Goal: Information Seeking & Learning: Learn about a topic

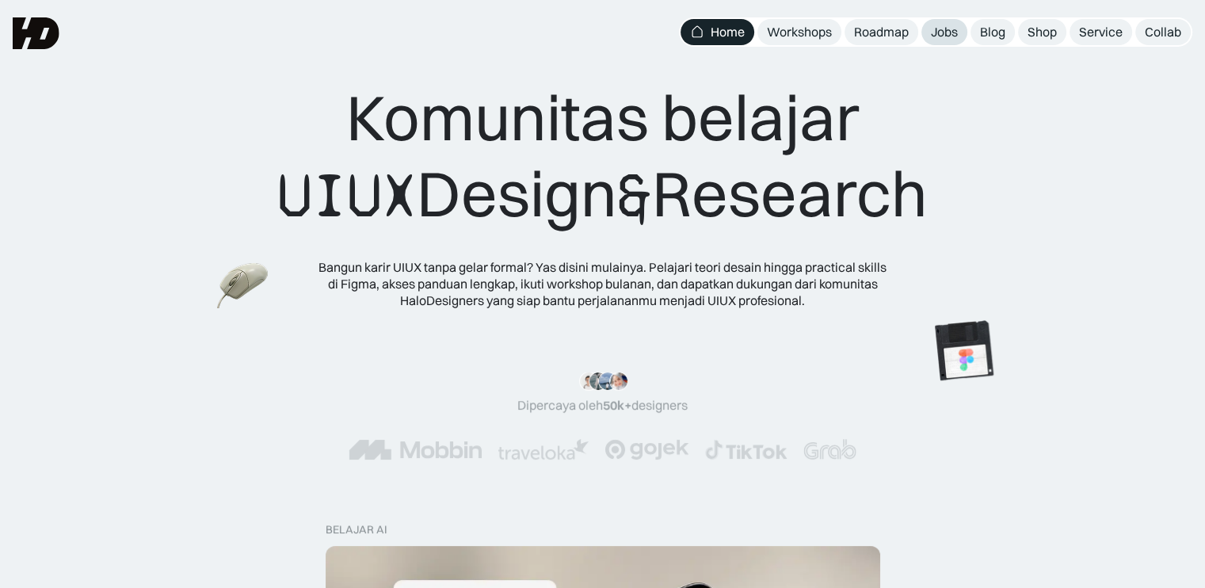
click at [947, 40] on link "Jobs" at bounding box center [945, 32] width 46 height 26
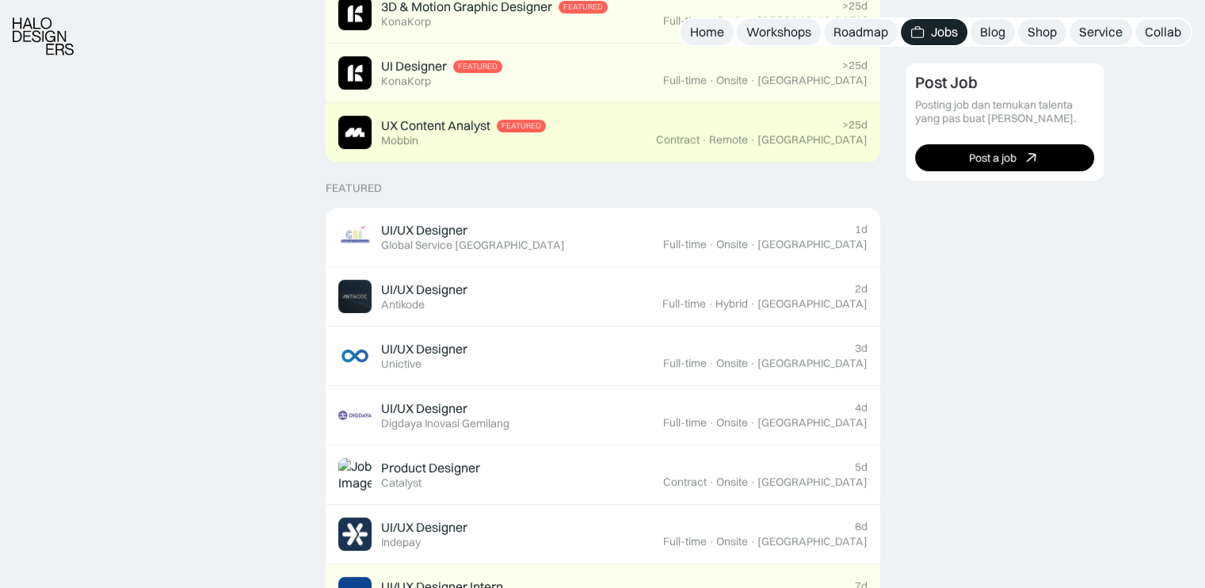
scroll to position [487, 0]
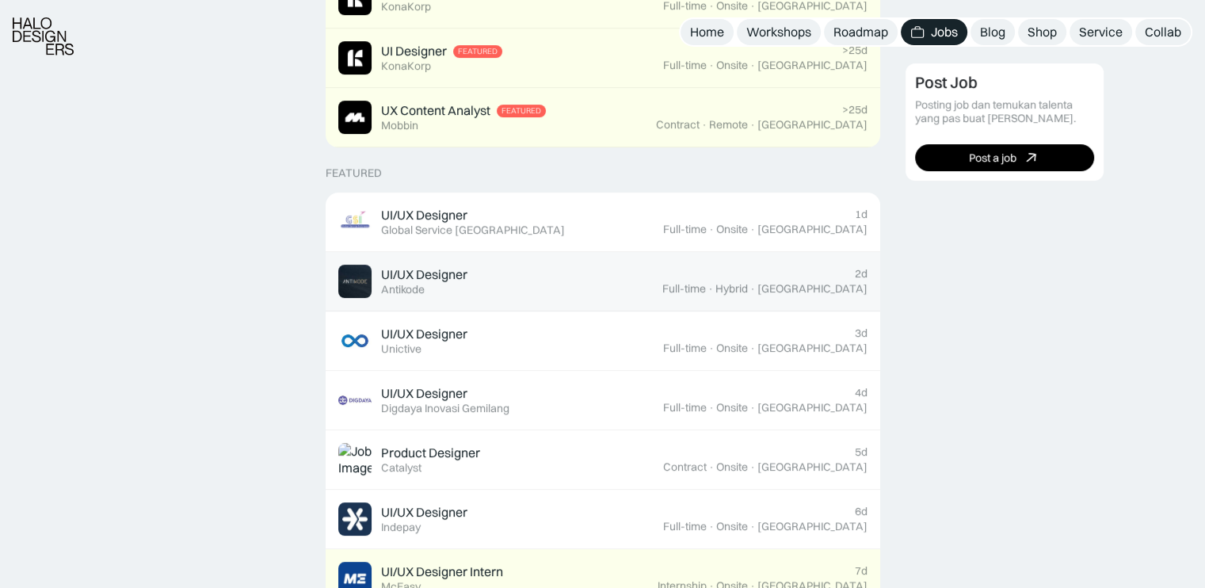
click at [606, 287] on div "UI/UX Designer Featured Antikode" at bounding box center [500, 281] width 324 height 33
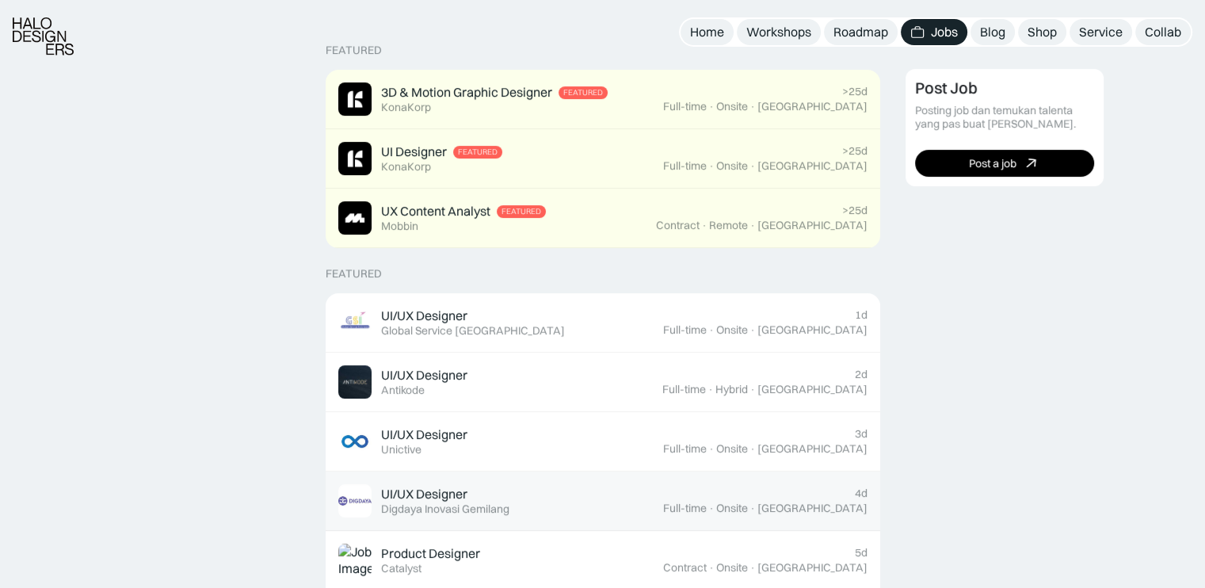
scroll to position [389, 0]
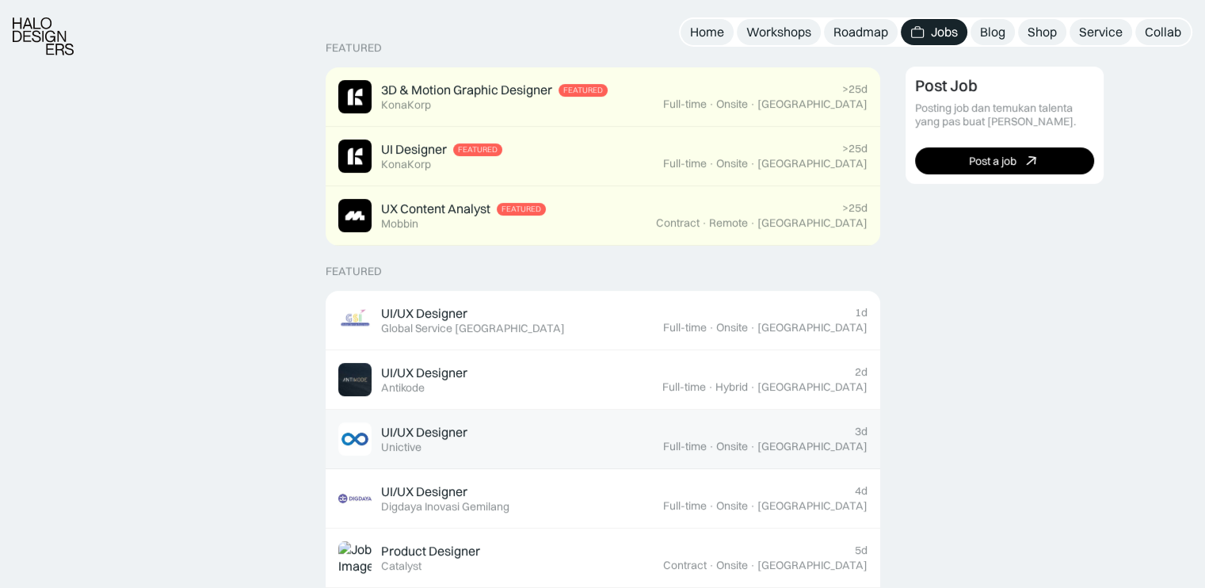
click at [627, 441] on div "UI/UX Designer Featured Unictive" at bounding box center [500, 438] width 325 height 33
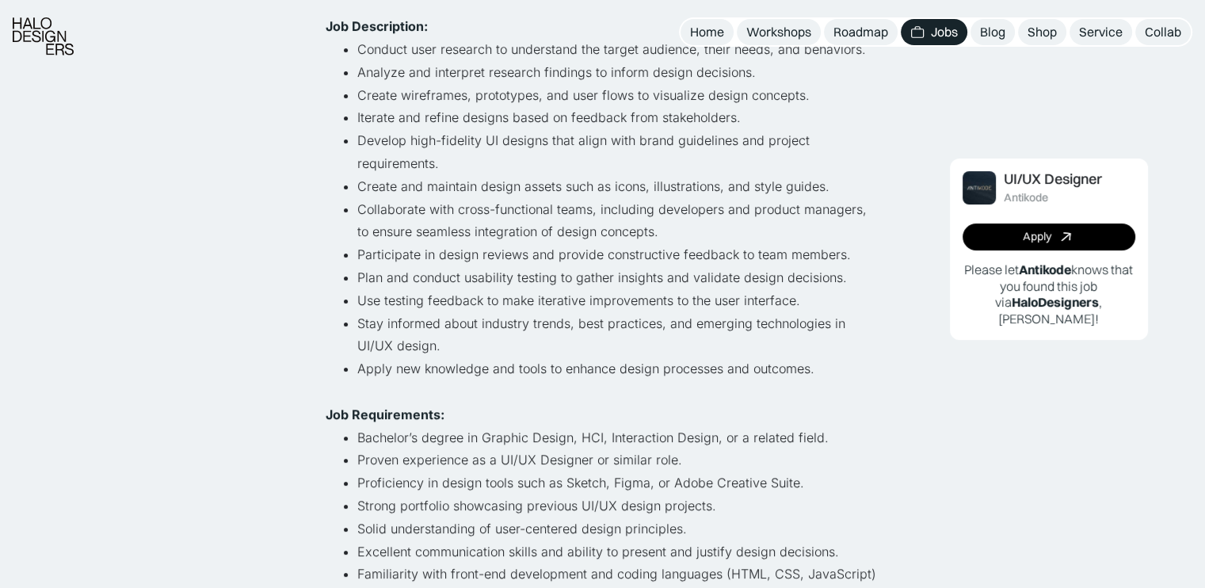
scroll to position [330, 0]
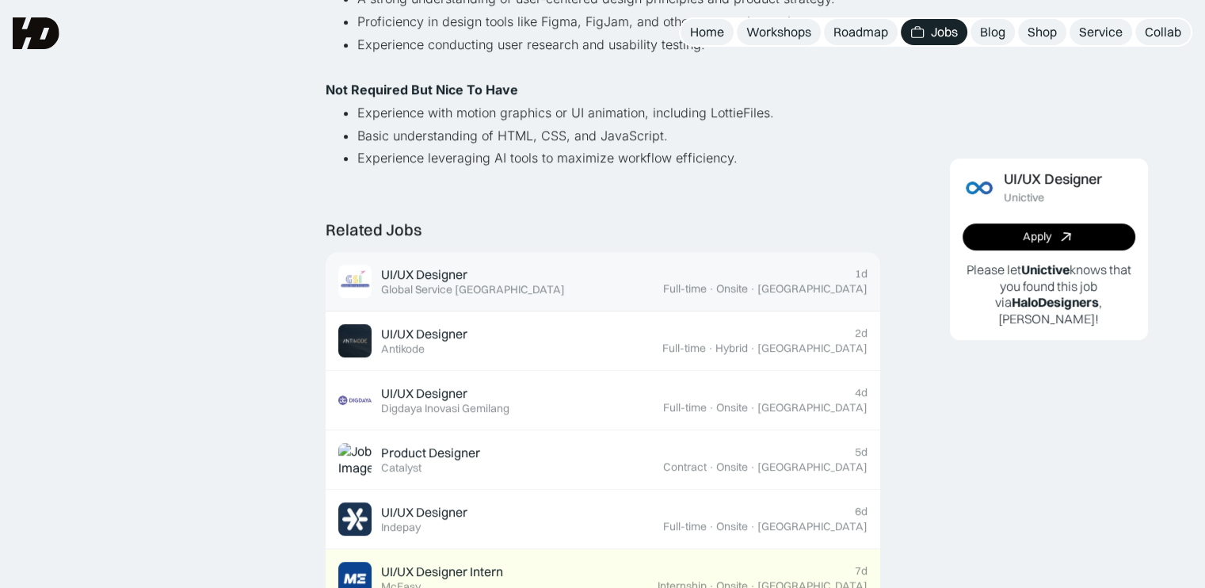
scroll to position [827, 0]
click at [648, 288] on div "UI/UX Designer Featured Global Service [GEOGRAPHIC_DATA]" at bounding box center [500, 282] width 325 height 33
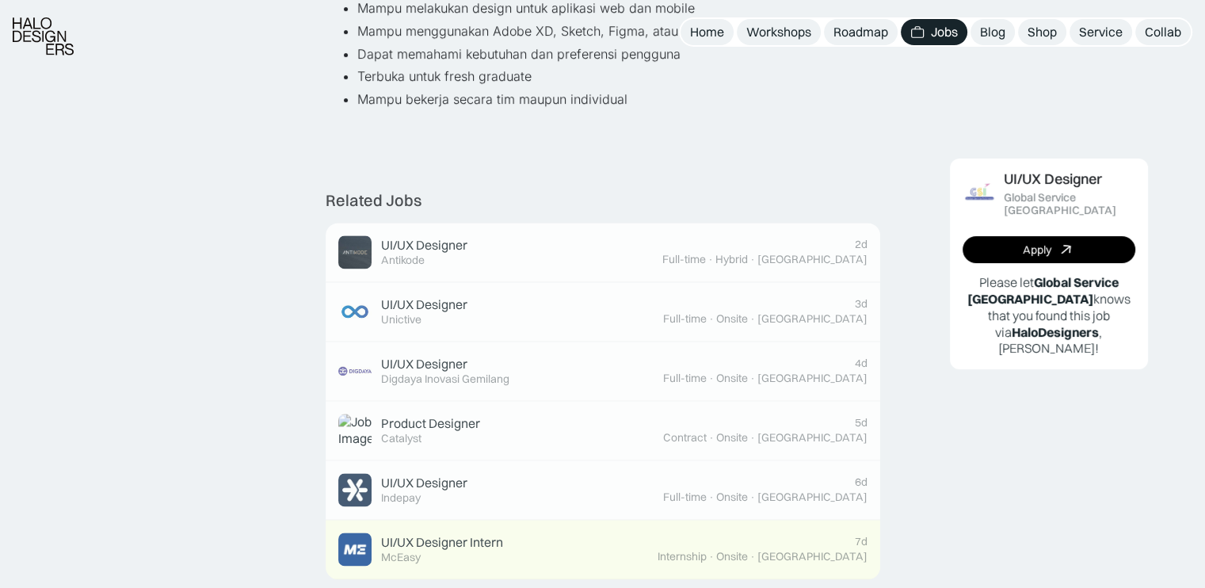
scroll to position [515, 0]
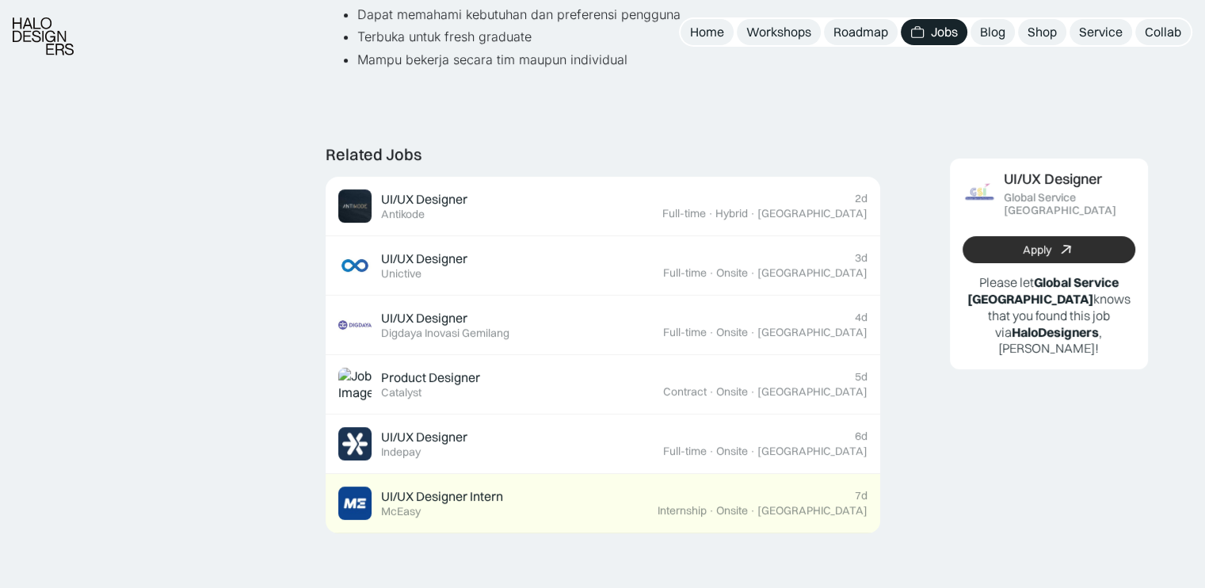
click at [1118, 243] on link "Apply" at bounding box center [1049, 249] width 173 height 27
